Goal: Information Seeking & Learning: Learn about a topic

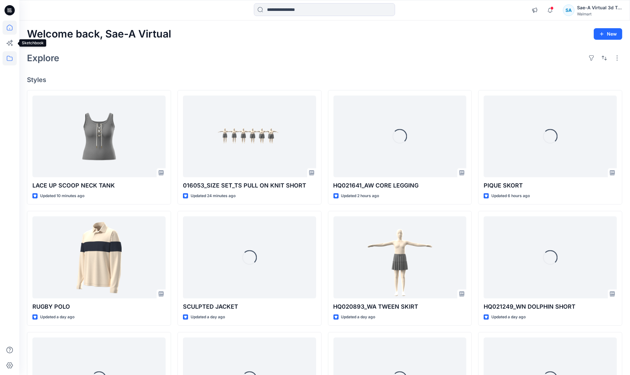
click at [10, 52] on icon at bounding box center [10, 58] width 14 height 14
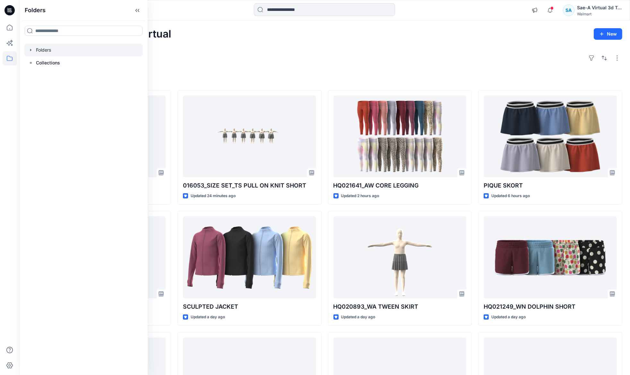
click at [30, 47] on div at bounding box center [83, 50] width 118 height 13
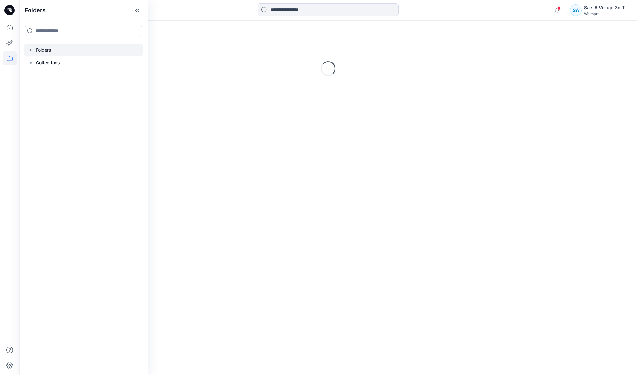
click at [30, 47] on icon "button" at bounding box center [30, 49] width 5 height 5
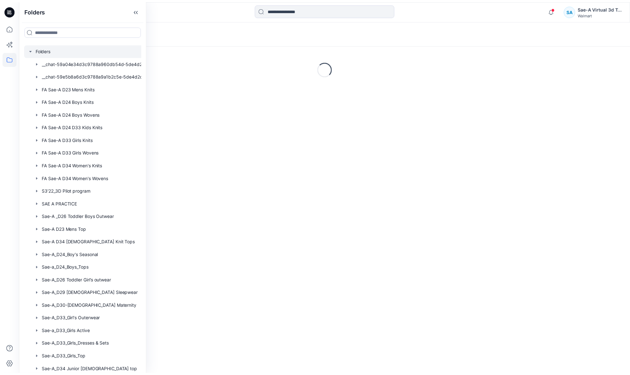
scroll to position [336, 0]
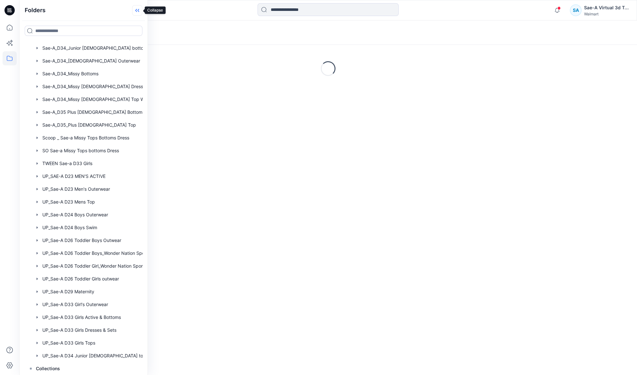
click at [140, 10] on icon at bounding box center [137, 10] width 10 height 11
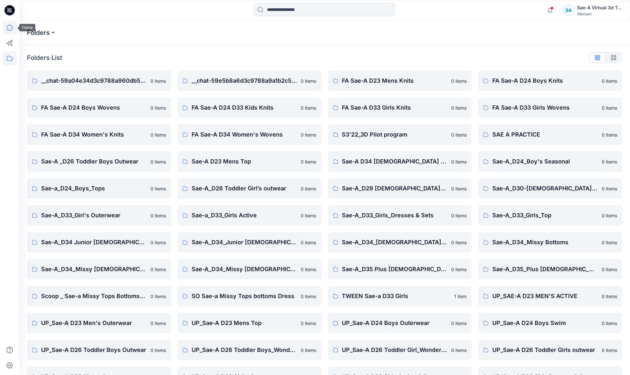
click at [11, 22] on icon at bounding box center [10, 28] width 14 height 14
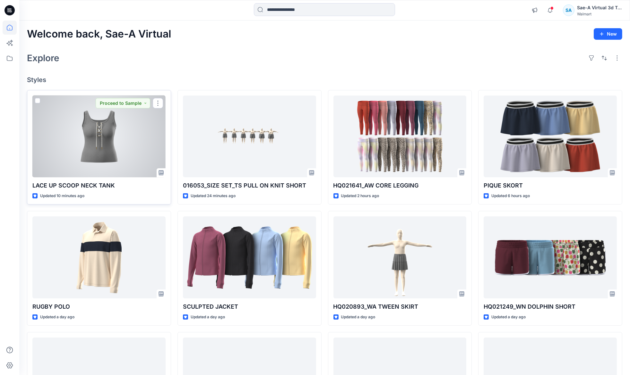
click at [107, 173] on div at bounding box center [98, 137] width 133 height 82
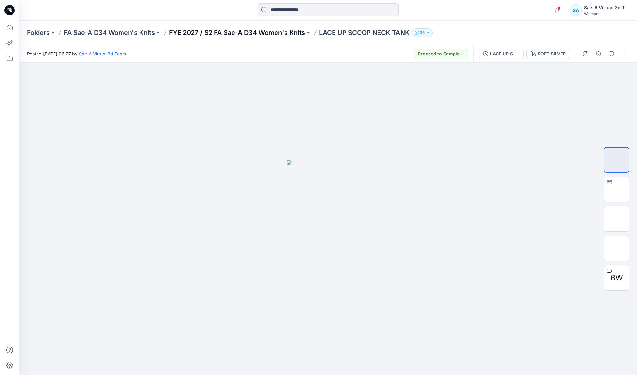
click at [288, 30] on p "FYE 2027 / S2 FA Sae-A D34 Women's Knits" at bounding box center [237, 32] width 136 height 9
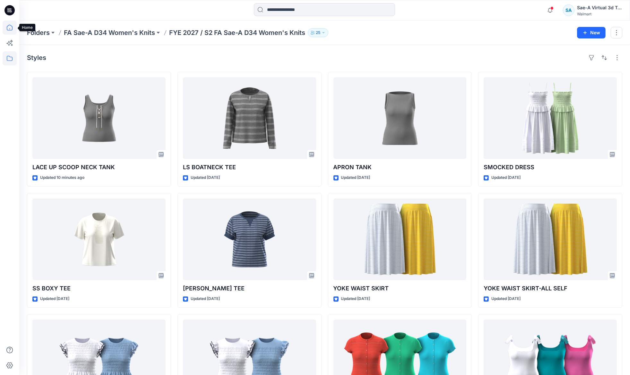
click at [10, 26] on icon at bounding box center [10, 28] width 14 height 14
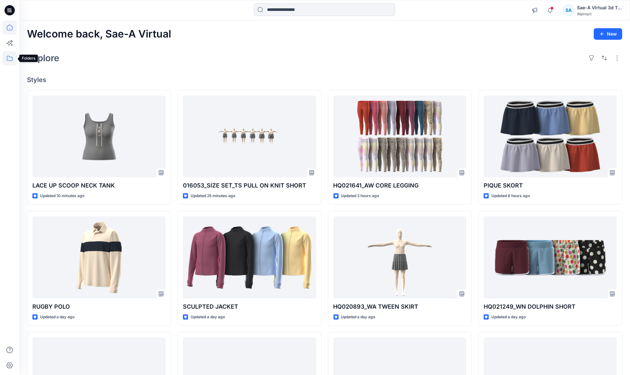
click at [12, 59] on icon at bounding box center [10, 58] width 6 height 5
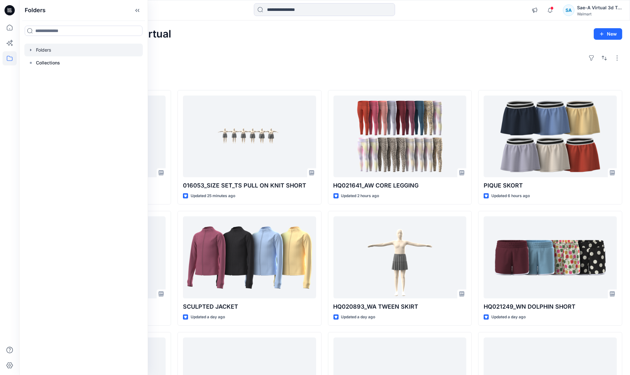
click at [30, 49] on icon "button" at bounding box center [30, 49] width 5 height 5
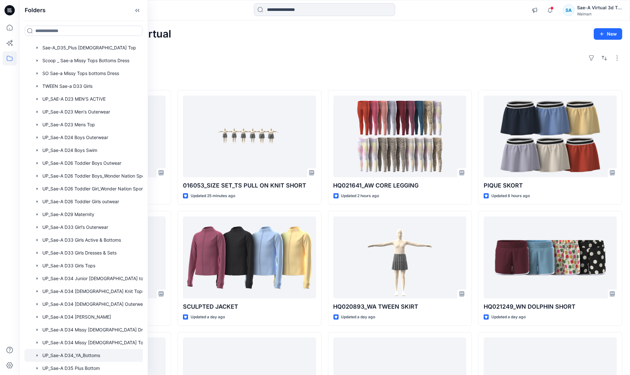
scroll to position [464, 0]
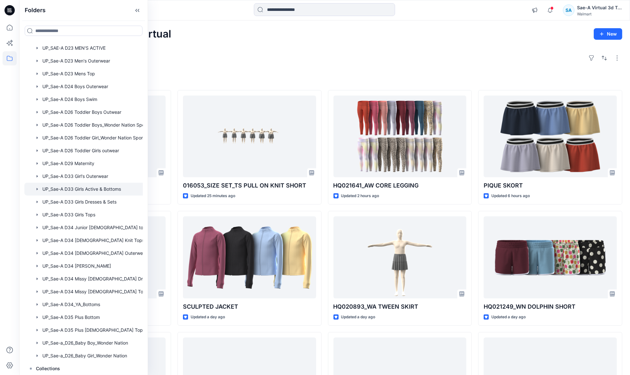
click at [89, 186] on div at bounding box center [91, 189] width 135 height 13
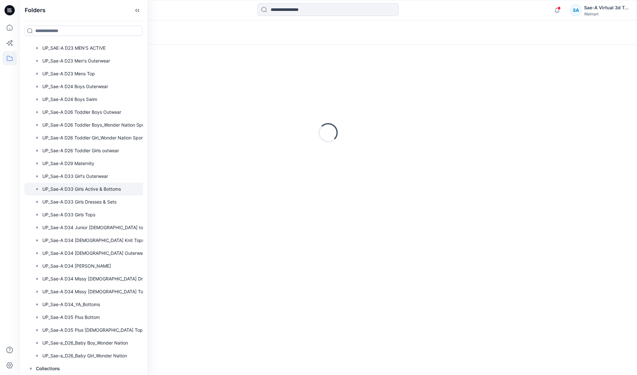
click at [313, 49] on div "Loading..." at bounding box center [328, 210] width 618 height 331
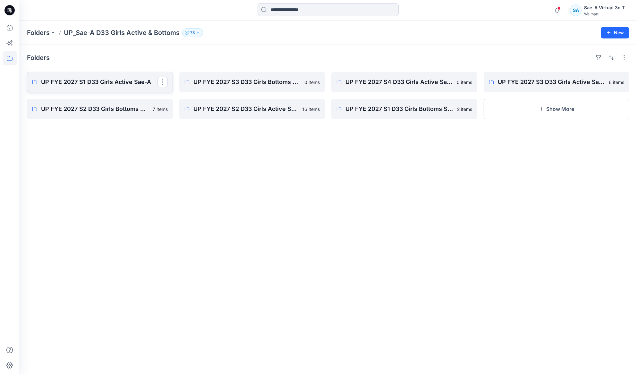
click at [125, 82] on p "UP FYE 2027 S1 D33 Girls Active Sae-A" at bounding box center [99, 82] width 116 height 9
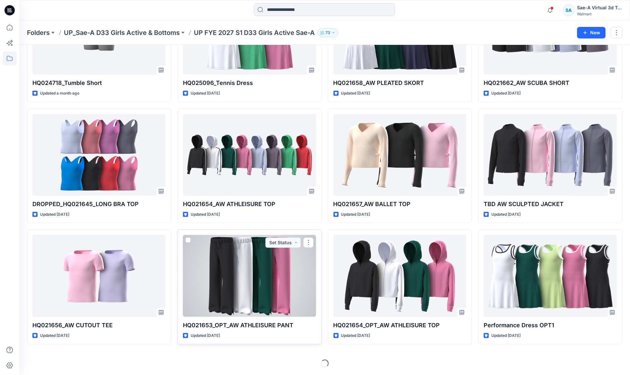
scroll to position [449, 0]
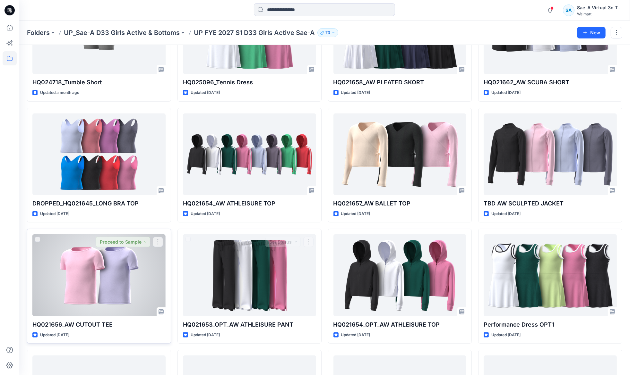
click at [115, 292] on div at bounding box center [98, 276] width 133 height 82
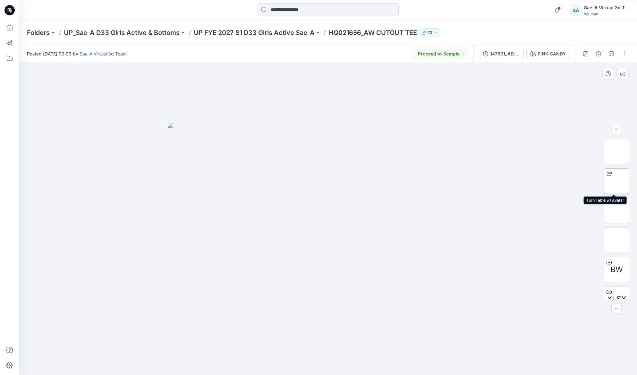
click at [617, 181] on img at bounding box center [617, 181] width 0 height 0
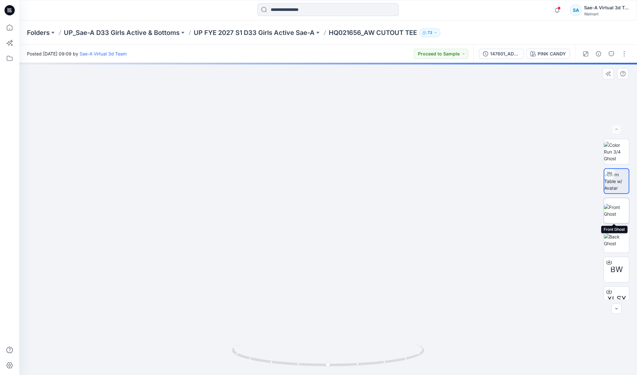
click at [617, 207] on img at bounding box center [616, 210] width 25 height 13
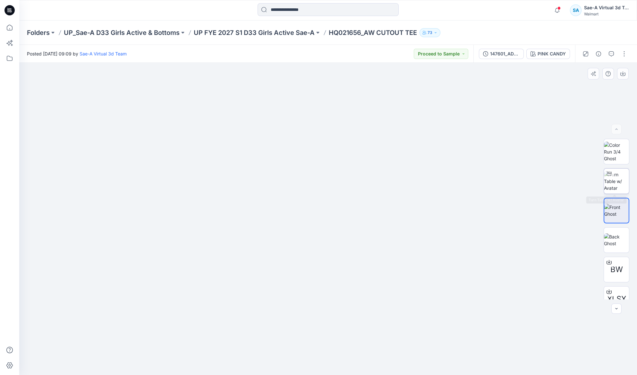
click at [615, 182] on img at bounding box center [616, 181] width 25 height 20
click at [269, 30] on p "UP FYE 2027 S1 D33 Girls Active Sae-A" at bounding box center [254, 32] width 121 height 9
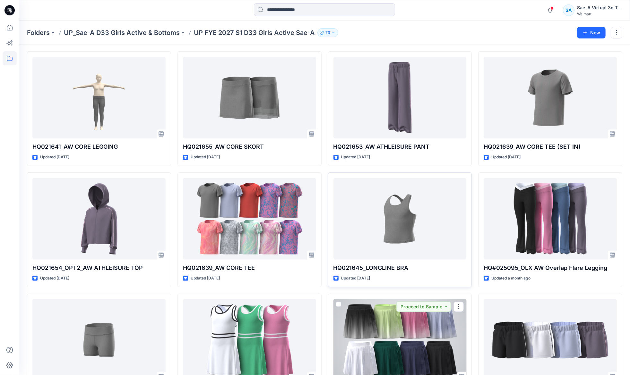
scroll to position [48, 0]
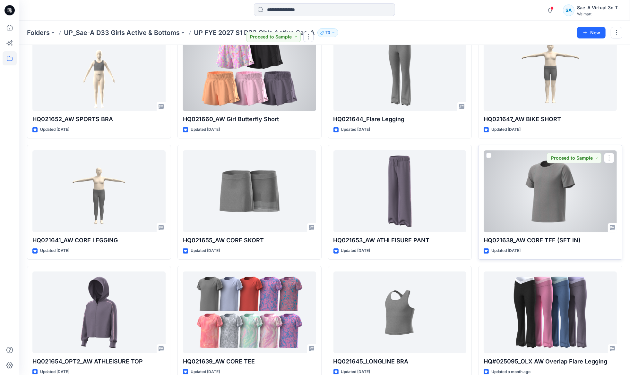
click at [532, 210] on div at bounding box center [550, 191] width 133 height 82
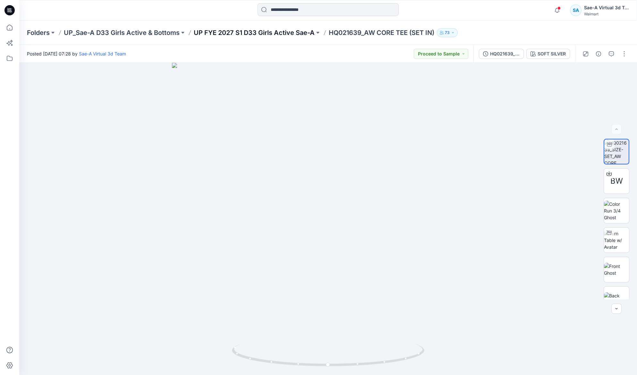
click at [248, 31] on p "UP FYE 2027 S1 D33 Girls Active Sae-A" at bounding box center [254, 32] width 121 height 9
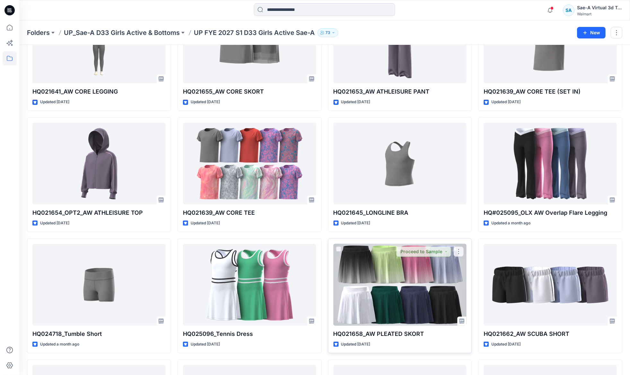
scroll to position [91, 0]
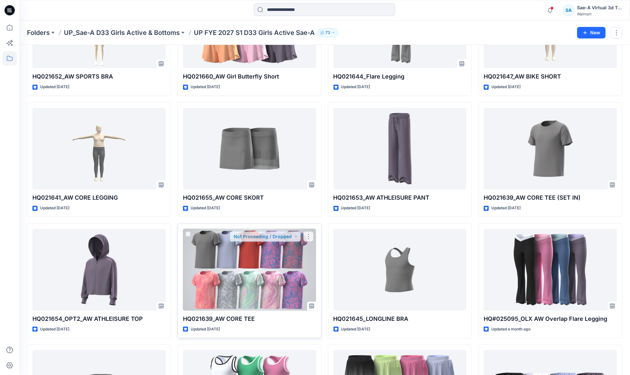
click at [228, 283] on div at bounding box center [249, 270] width 133 height 82
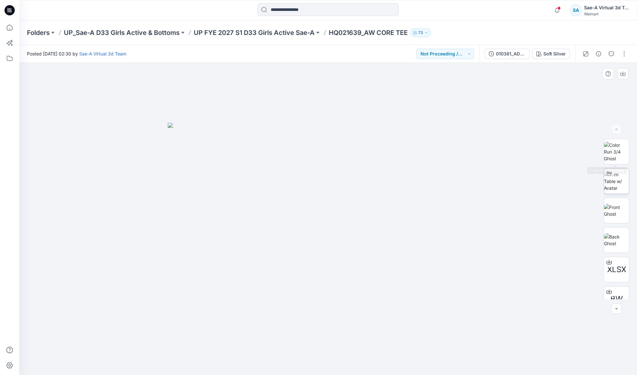
click at [614, 184] on img at bounding box center [616, 181] width 25 height 20
click at [239, 33] on p "UP FYE 2027 S1 D33 Girls Active Sae-A" at bounding box center [254, 32] width 121 height 9
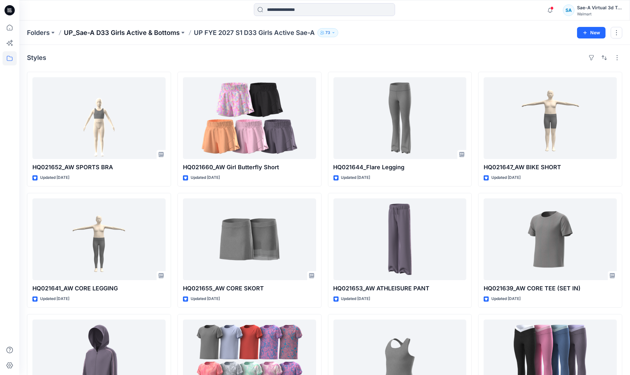
click at [159, 32] on p "UP_Sae-A D33 Girls Active & Bottoms" at bounding box center [122, 32] width 116 height 9
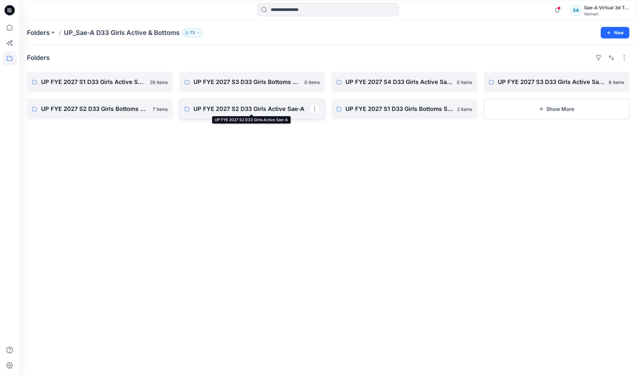
click at [275, 107] on p "UP FYE 2027 S2 D33 Girls Active Sae-A" at bounding box center [251, 109] width 116 height 9
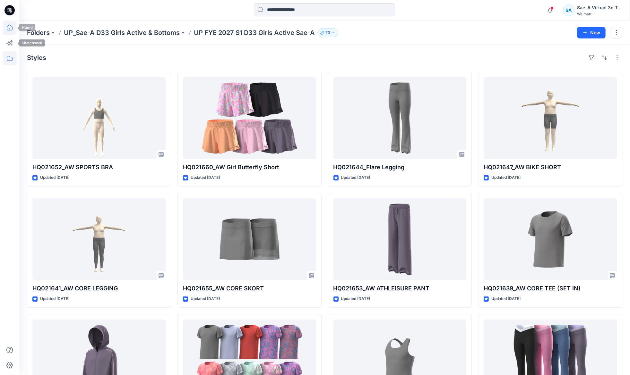
click at [9, 30] on icon at bounding box center [10, 28] width 14 height 14
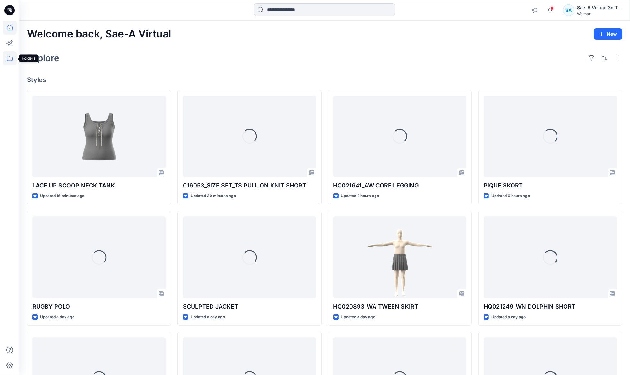
click at [8, 55] on icon at bounding box center [10, 58] width 14 height 14
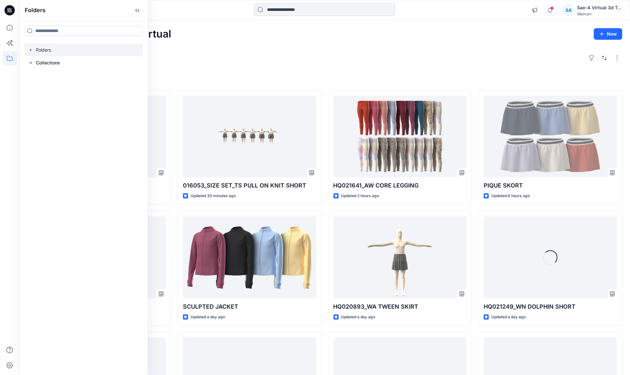
click at [30, 46] on div at bounding box center [83, 50] width 118 height 13
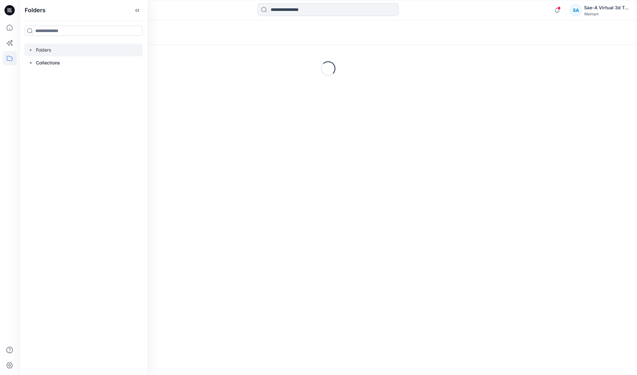
click at [31, 48] on icon "button" at bounding box center [30, 49] width 5 height 5
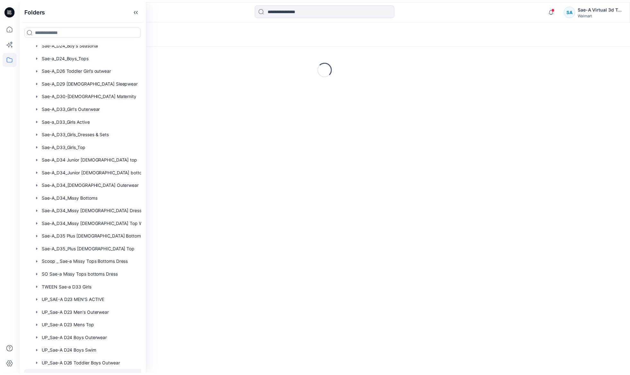
scroll to position [336, 0]
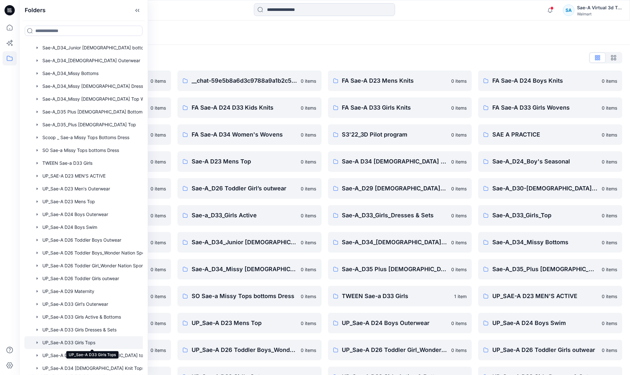
click at [99, 341] on div at bounding box center [91, 343] width 135 height 13
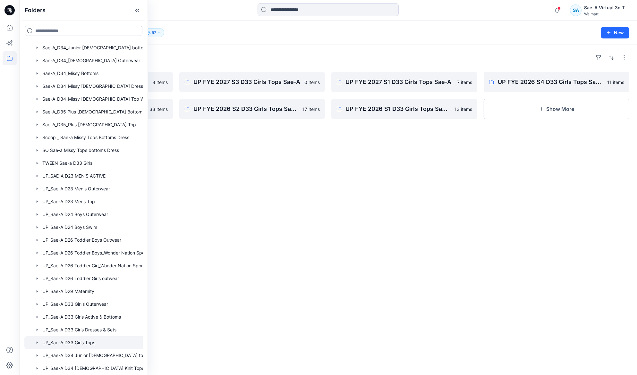
click at [313, 253] on div "Folders UP FYE 2027 S2 D33 Girls Tops Sae-A 8 items UP FYE 2026 S3 D33 Girls To…" at bounding box center [328, 210] width 618 height 331
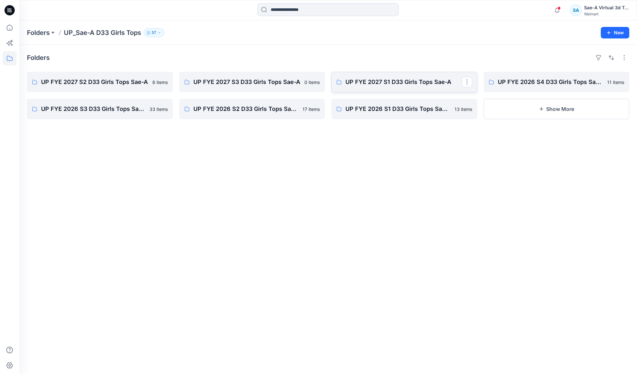
click at [397, 82] on p "UP FYE 2027 S1 D33 Girls Tops Sae-A" at bounding box center [404, 82] width 116 height 9
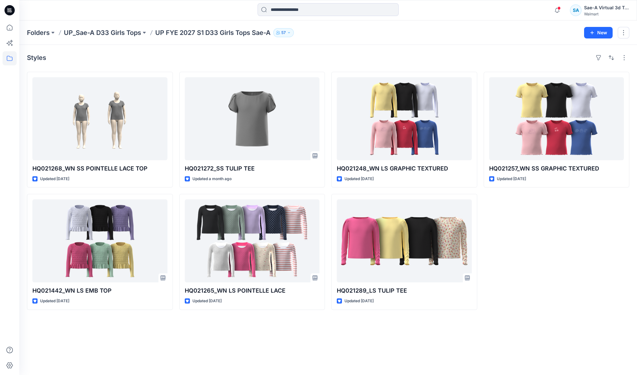
click at [573, 242] on div "HQ021257_WN SS GRAPHIC TEXTURED Updated [DATE]" at bounding box center [557, 191] width 146 height 238
click at [118, 30] on p "UP_Sae-A D33 Girls Tops" at bounding box center [102, 32] width 77 height 9
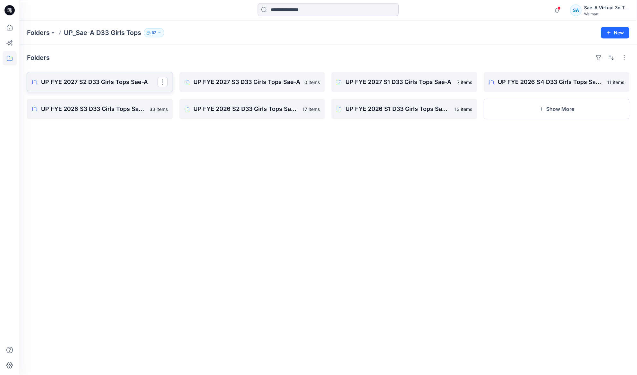
click at [126, 79] on p "UP FYE 2027 S2 D33 Girls Tops Sae-A" at bounding box center [99, 82] width 116 height 9
click at [94, 86] on p "UP FYE 2027 S2 D33 Girls Tops Sae-A" at bounding box center [99, 82] width 116 height 9
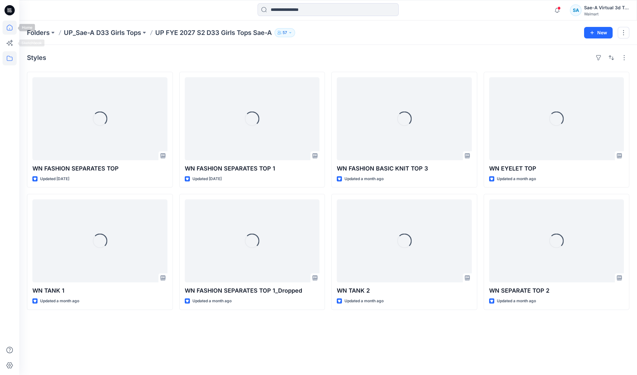
click at [12, 30] on icon at bounding box center [10, 28] width 14 height 14
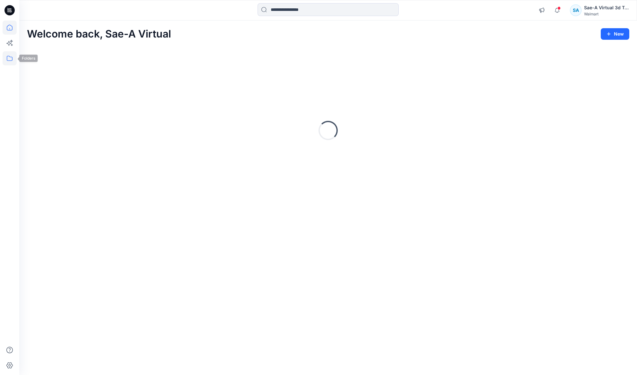
click at [12, 57] on icon at bounding box center [10, 58] width 14 height 14
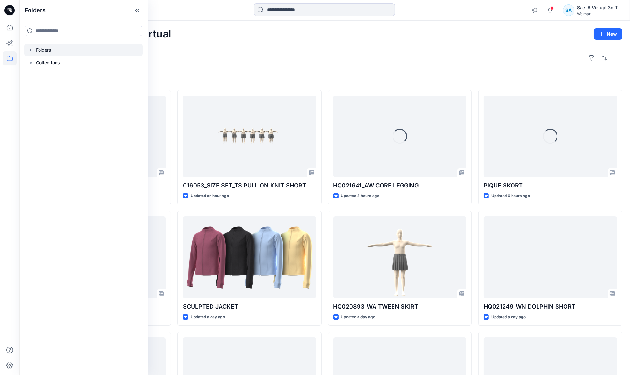
click at [28, 48] on icon "button" at bounding box center [30, 49] width 5 height 5
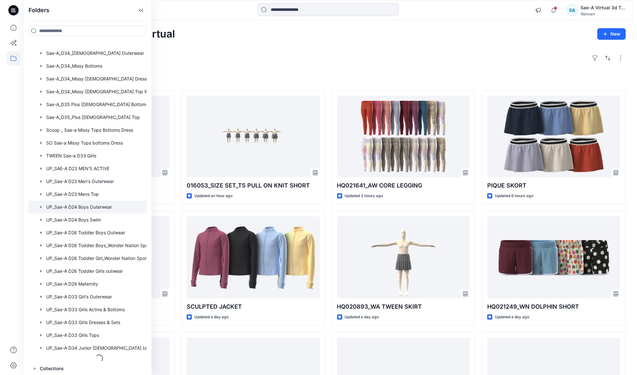
scroll to position [344, 0]
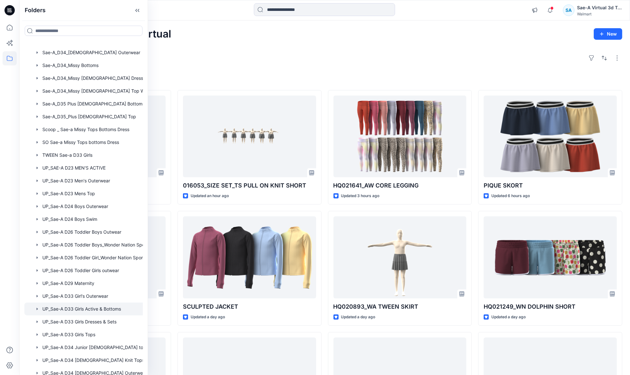
click at [93, 307] on div at bounding box center [91, 309] width 135 height 13
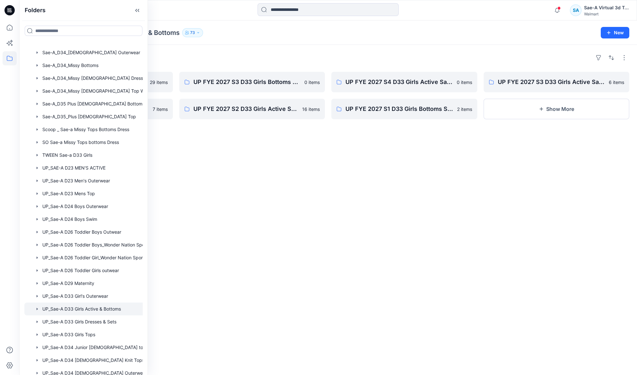
click at [234, 51] on div "Folders UP FYE 2027 S1 D33 Girls Active Sae-A 29 items UP FYE 2027 S2 D33 Girls…" at bounding box center [328, 210] width 618 height 331
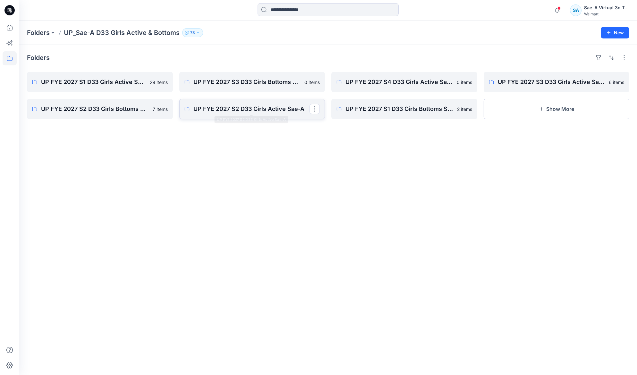
click at [256, 111] on p "UP FYE 2027 S2 D33 Girls Active Sae-A" at bounding box center [251, 109] width 116 height 9
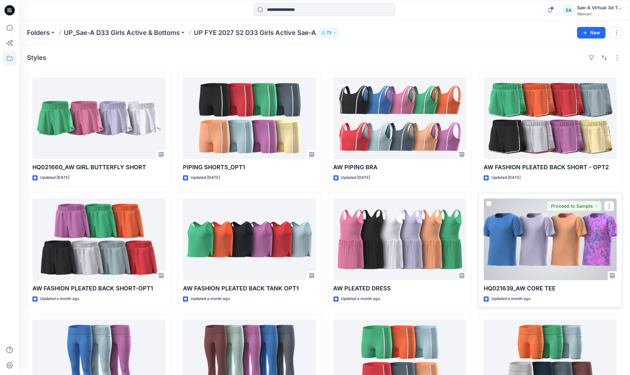
click at [532, 251] on div at bounding box center [550, 240] width 133 height 82
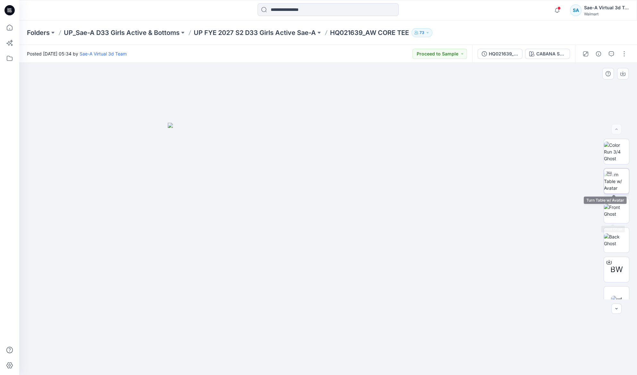
click at [613, 181] on img at bounding box center [616, 181] width 25 height 20
